Goal: Obtain resource: Download file/media

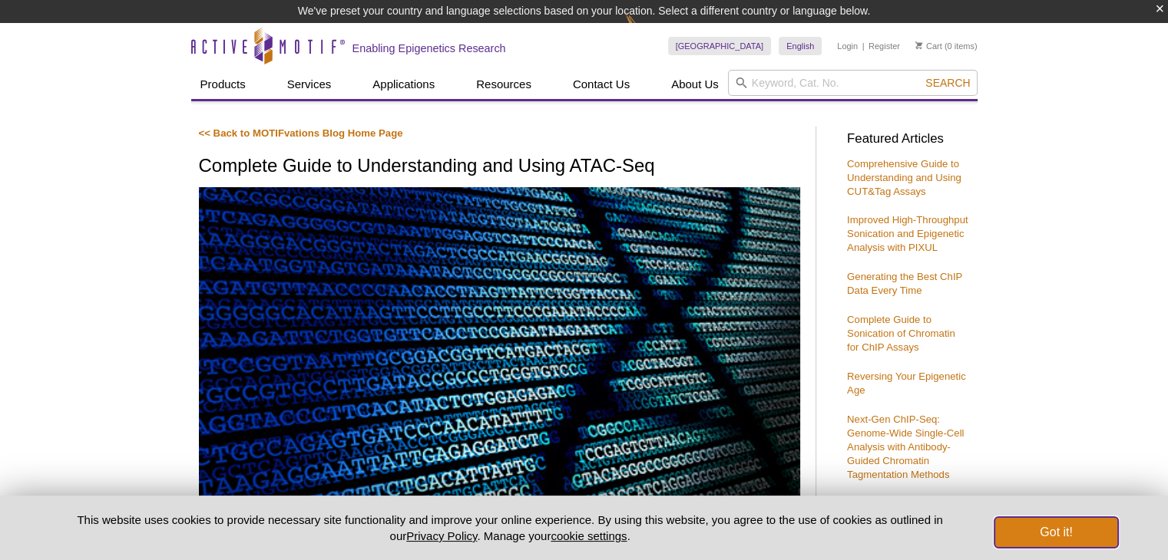
click at [1071, 530] on button "Got it!" at bounding box center [1055, 532] width 123 height 31
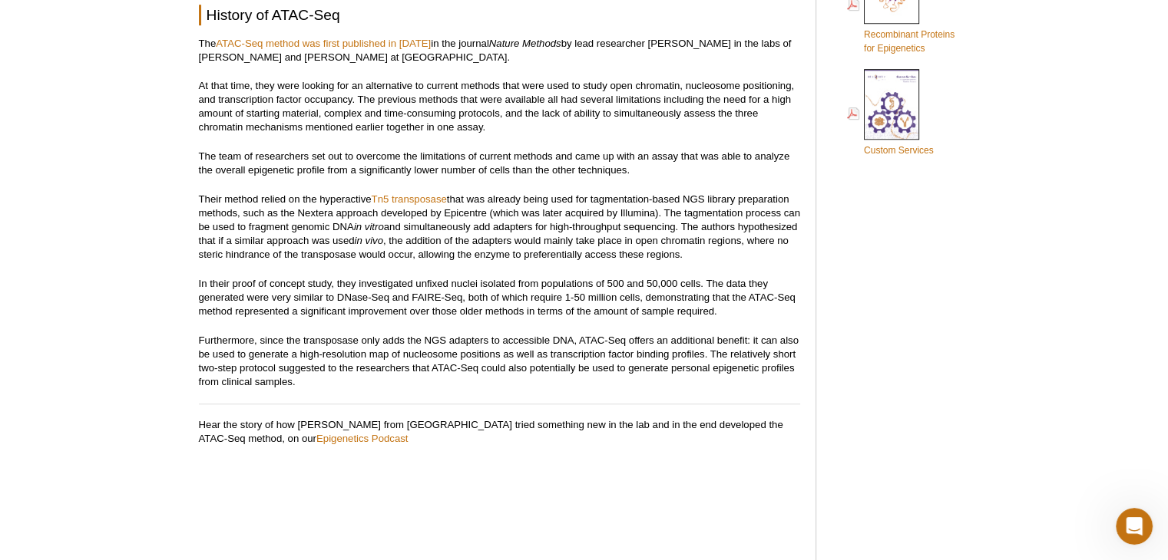
scroll to position [1174, 0]
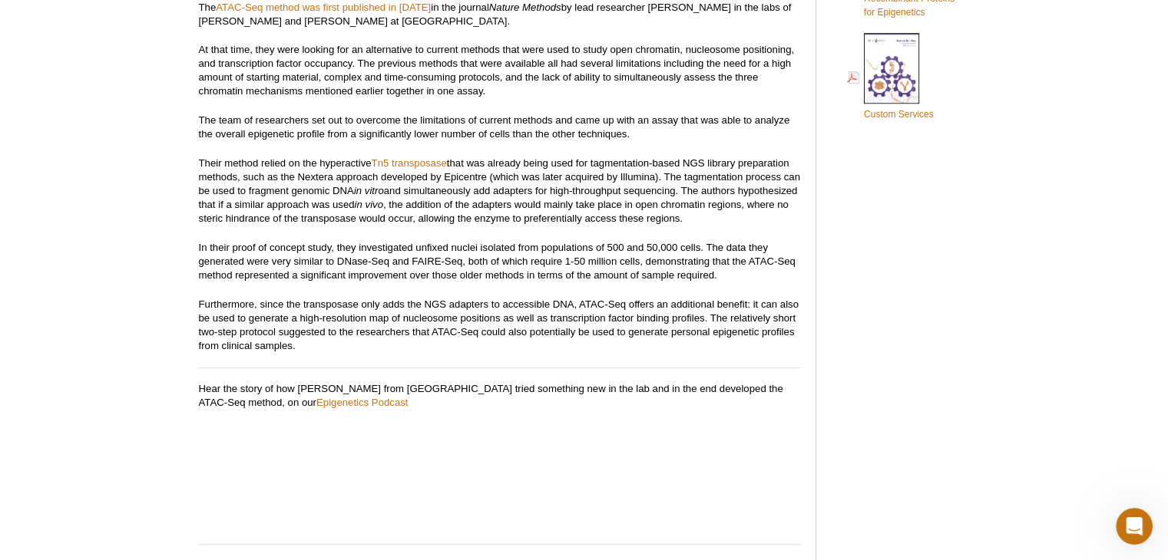
click at [350, 194] on p "Their method relied on the hyperactive Tn5 transposase that was already being u…" at bounding box center [499, 191] width 601 height 69
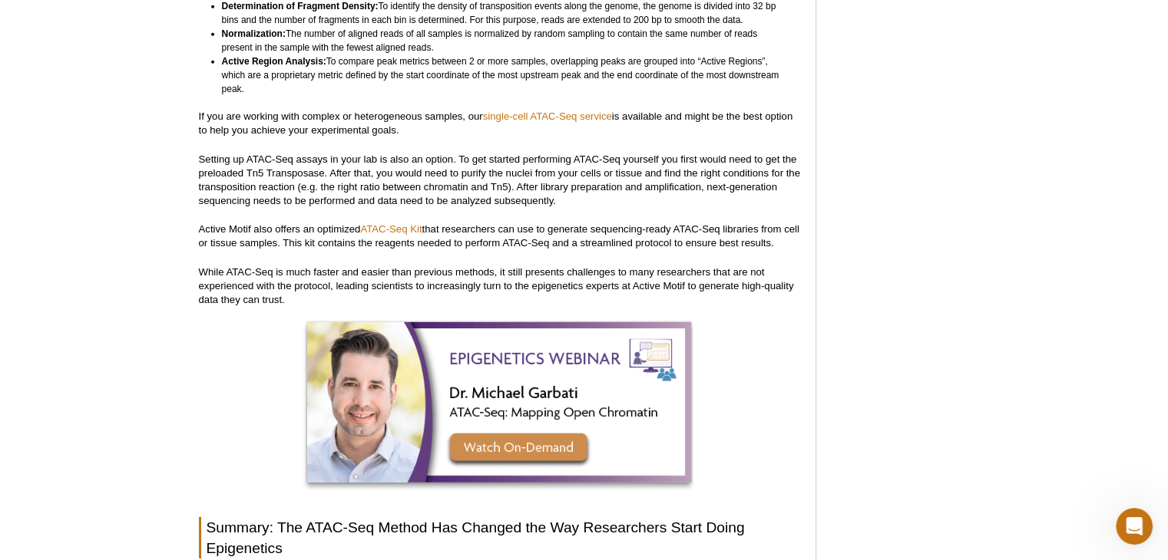
scroll to position [4389, 0]
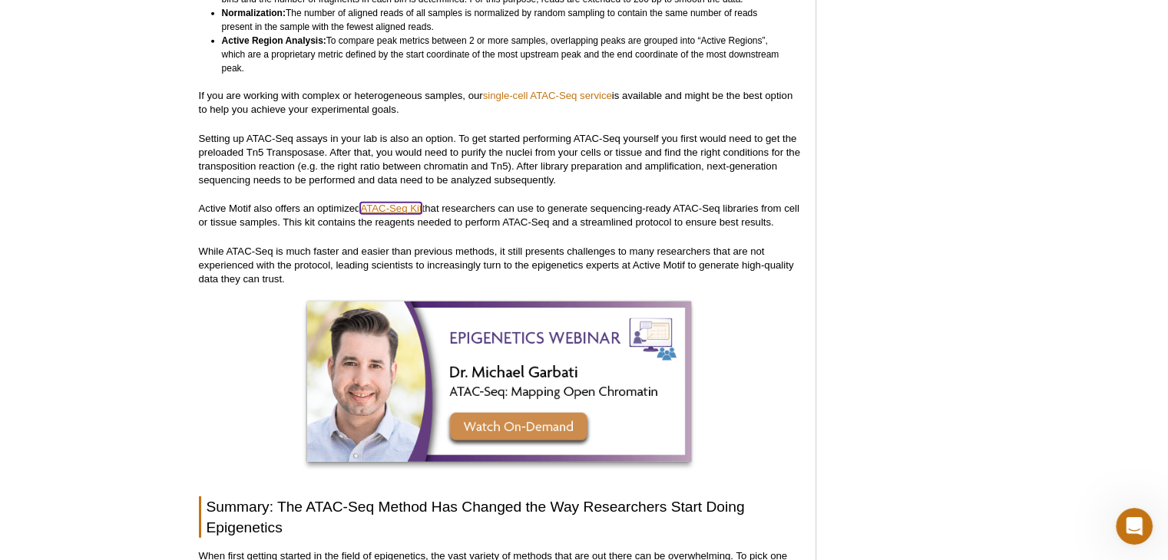
click at [383, 203] on link "ATAC-Seq Kit" at bounding box center [390, 209] width 61 height 12
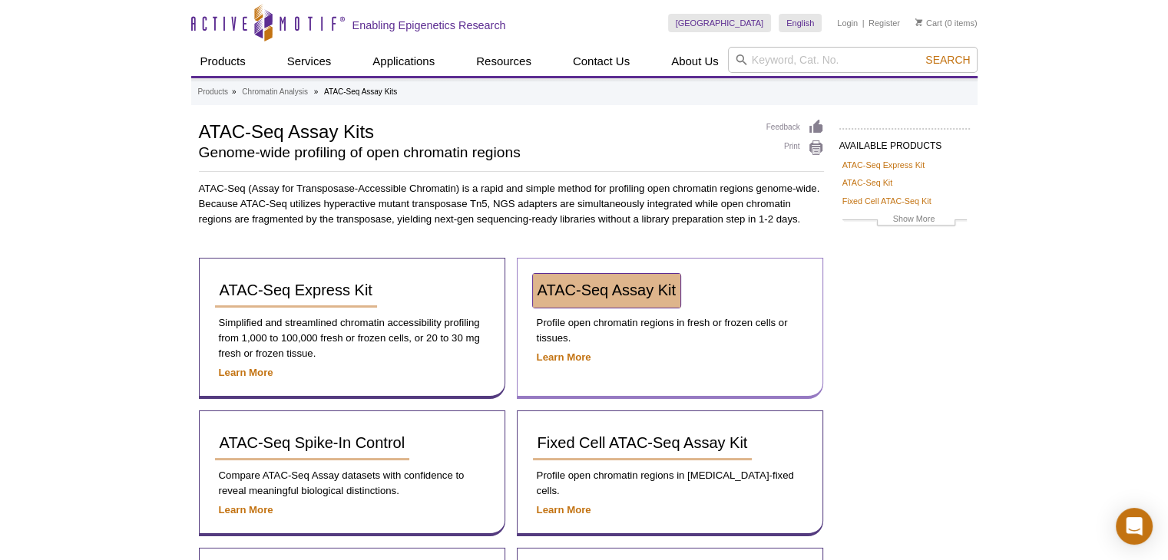
click at [633, 289] on span "ATAC-Seq Assay Kit" at bounding box center [606, 290] width 138 height 17
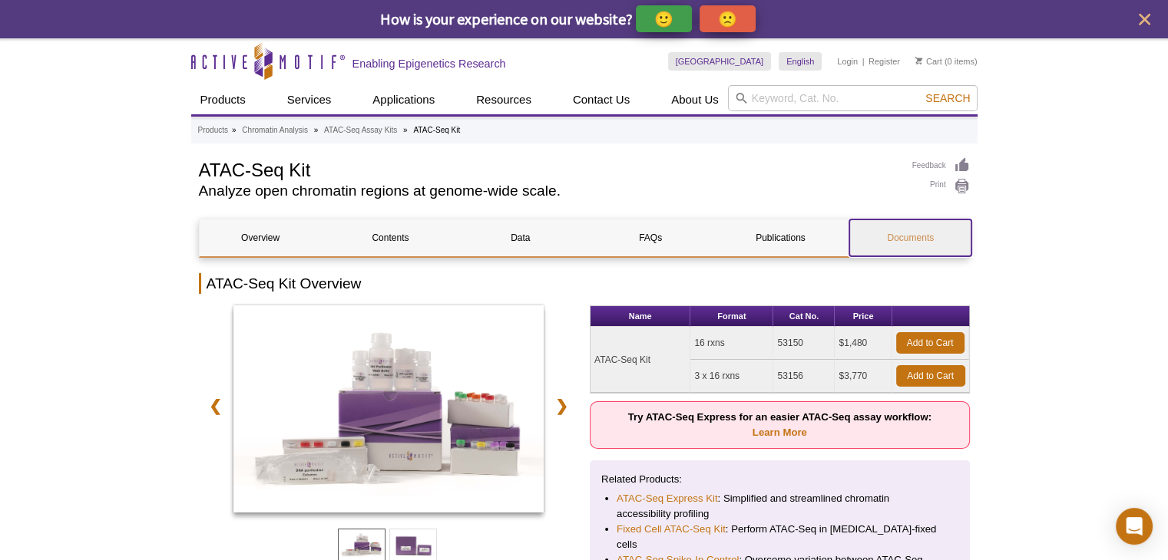
click at [912, 239] on link "Documents" at bounding box center [910, 238] width 122 height 37
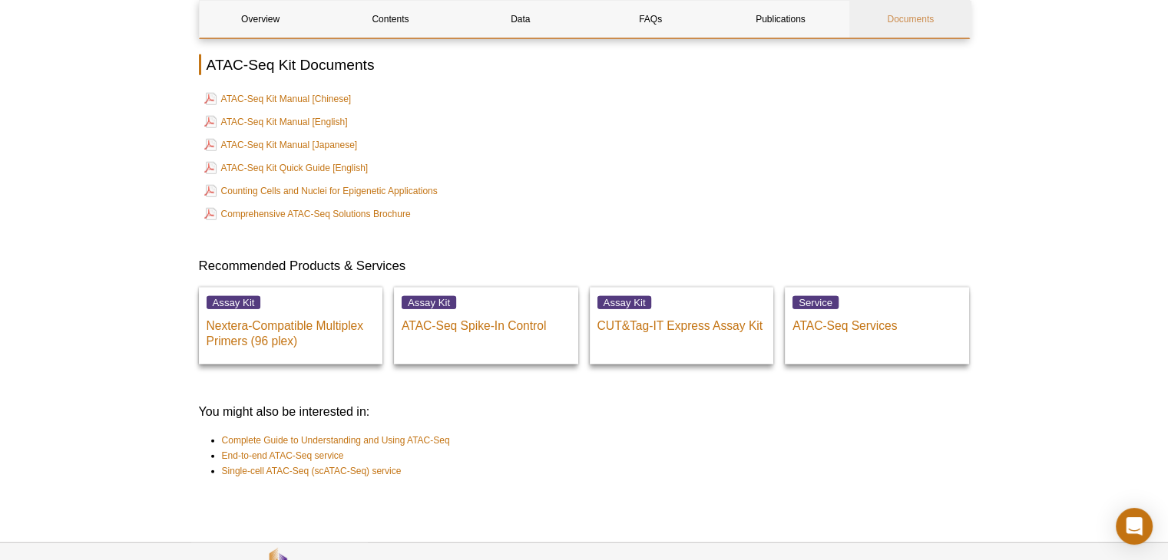
scroll to position [4073, 0]
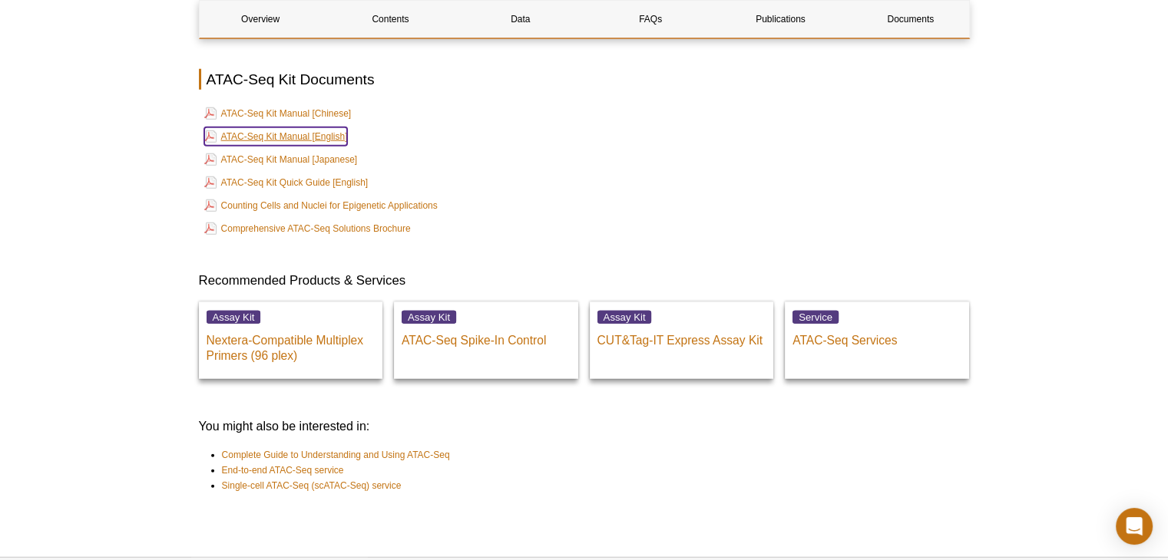
click at [258, 127] on link "ATAC-Seq Kit Manual [English]" at bounding box center [276, 136] width 144 height 18
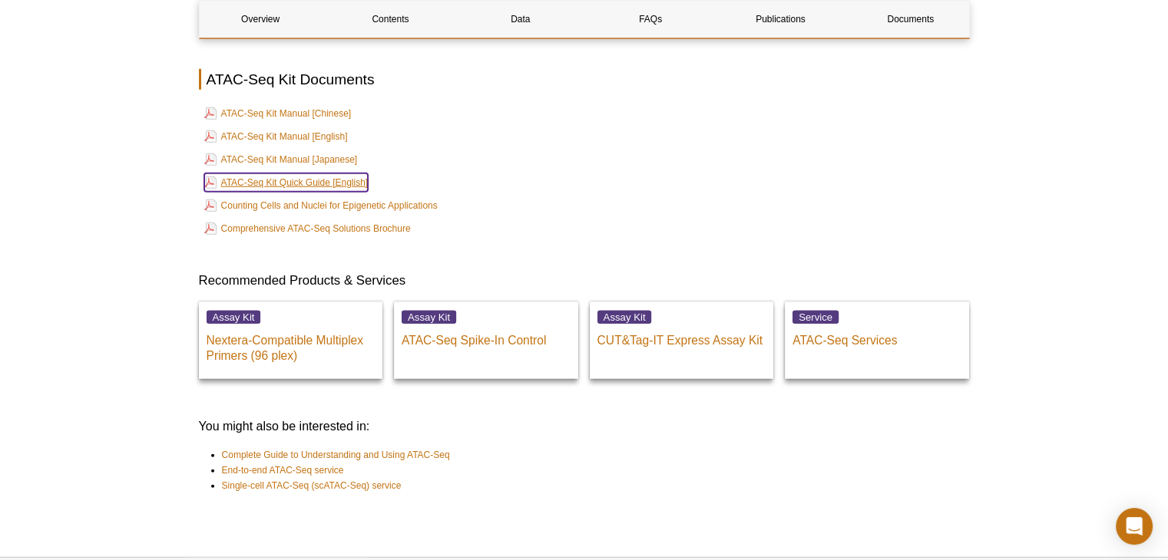
click at [269, 173] on link "ATAC-Seq Kit Quick Guide [English]" at bounding box center [286, 182] width 164 height 18
